Goal: Navigation & Orientation: Understand site structure

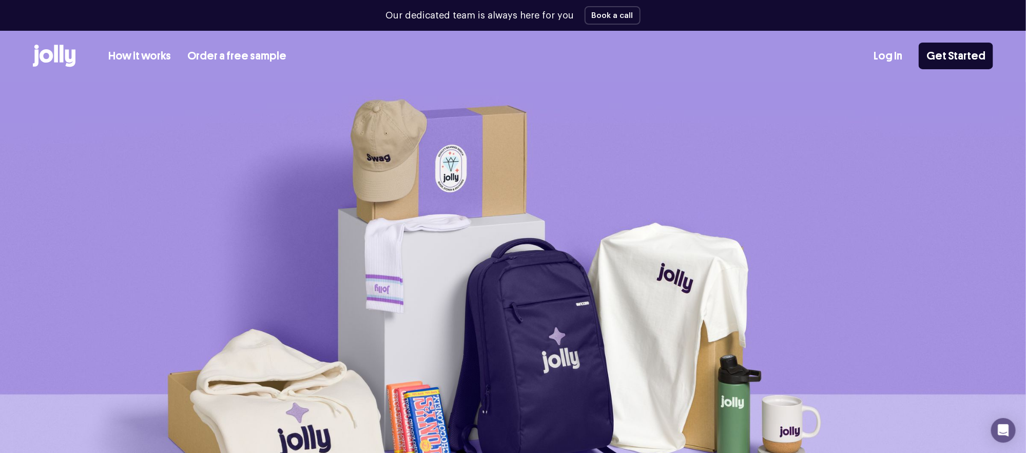
click at [898, 61] on link "Log In" at bounding box center [887, 56] width 29 height 17
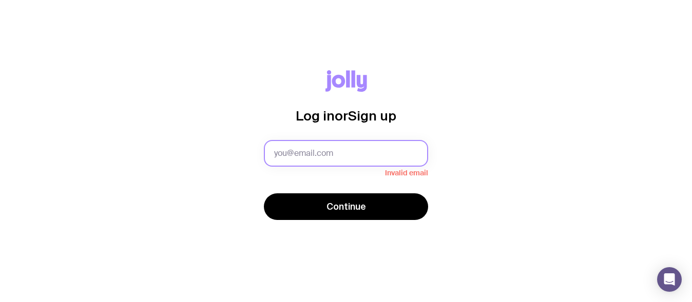
click at [327, 161] on input "text" at bounding box center [346, 153] width 164 height 27
paste input "[PERSON_NAME][EMAIL_ADDRESS][DOMAIN_NAME]"
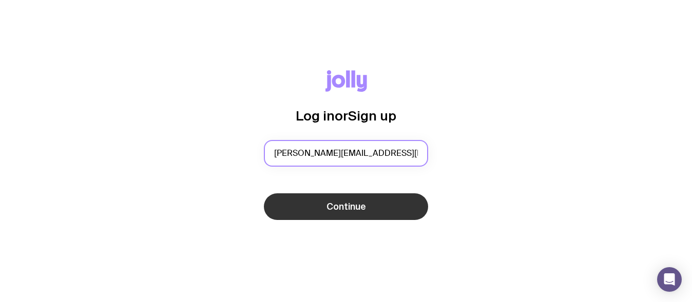
scroll to position [0, 14]
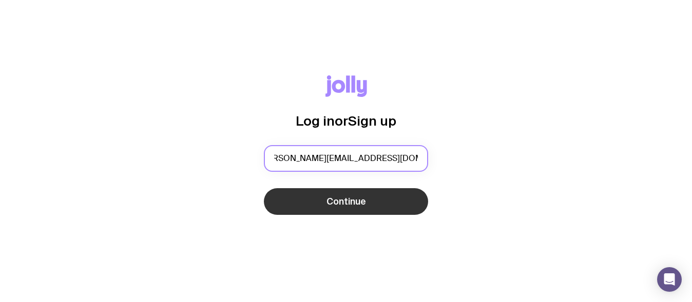
type input "[PERSON_NAME][EMAIL_ADDRESS][DOMAIN_NAME]"
click at [312, 197] on button "Continue" at bounding box center [346, 201] width 164 height 27
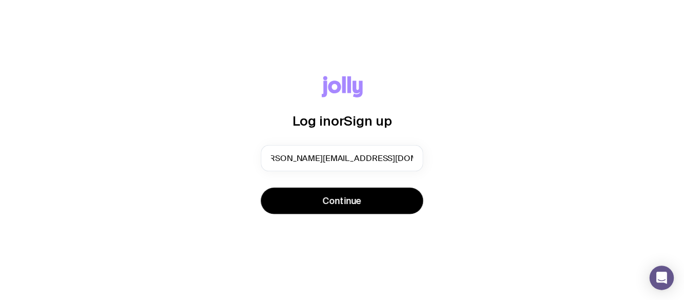
scroll to position [0, 0]
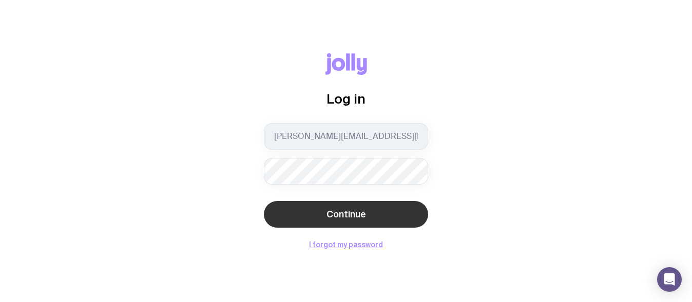
click at [353, 213] on span "Continue" at bounding box center [346, 214] width 40 height 12
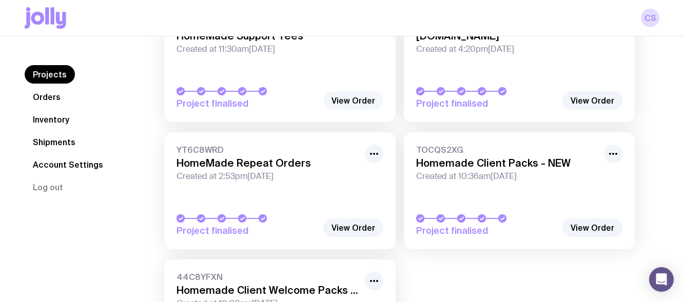
scroll to position [373, 0]
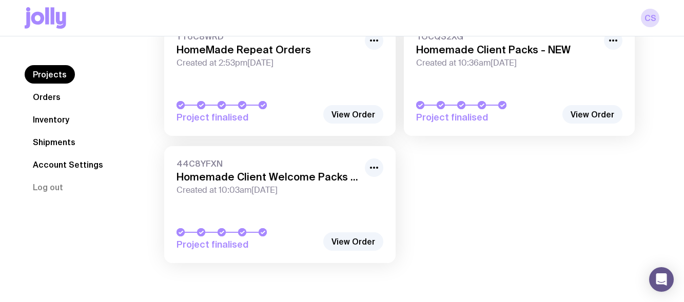
click at [59, 124] on link "Inventory" at bounding box center [51, 119] width 53 height 18
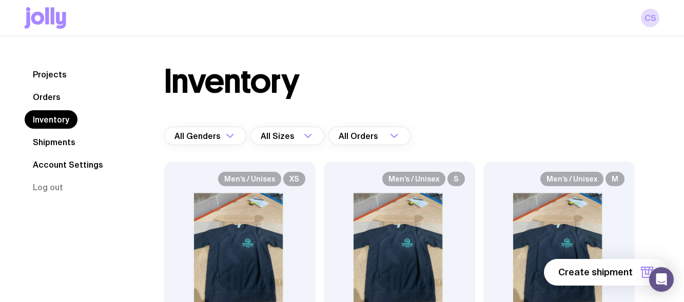
click at [53, 76] on link "Projects" at bounding box center [50, 74] width 50 height 18
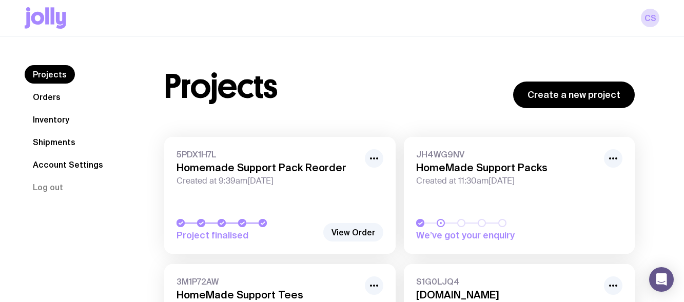
click at [74, 144] on link "Shipments" at bounding box center [54, 142] width 59 height 18
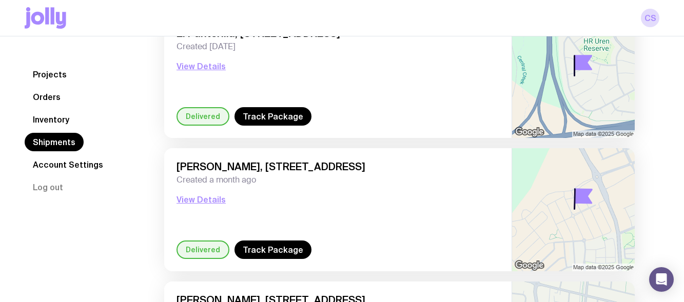
scroll to position [411, 0]
